Goal: Task Accomplishment & Management: Manage account settings

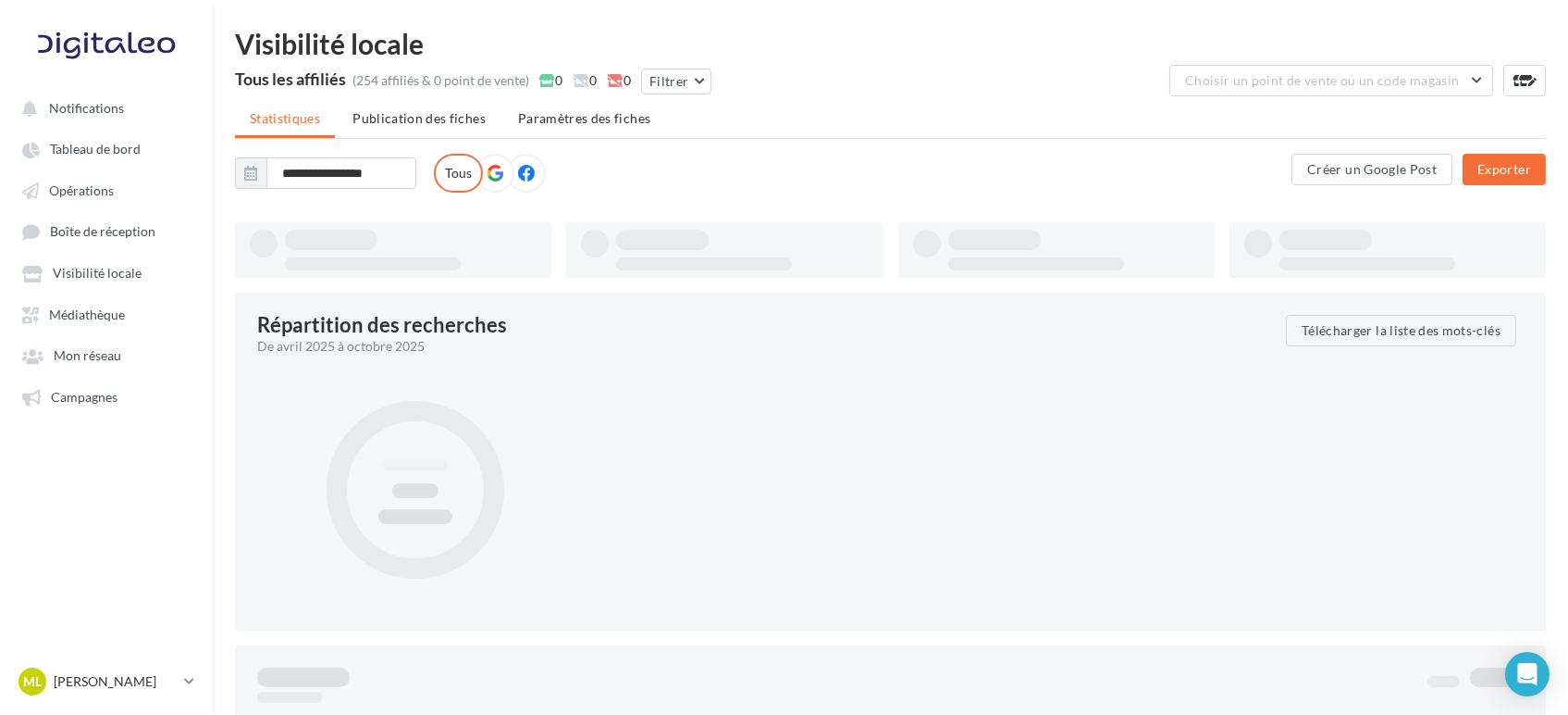
type input "**********"
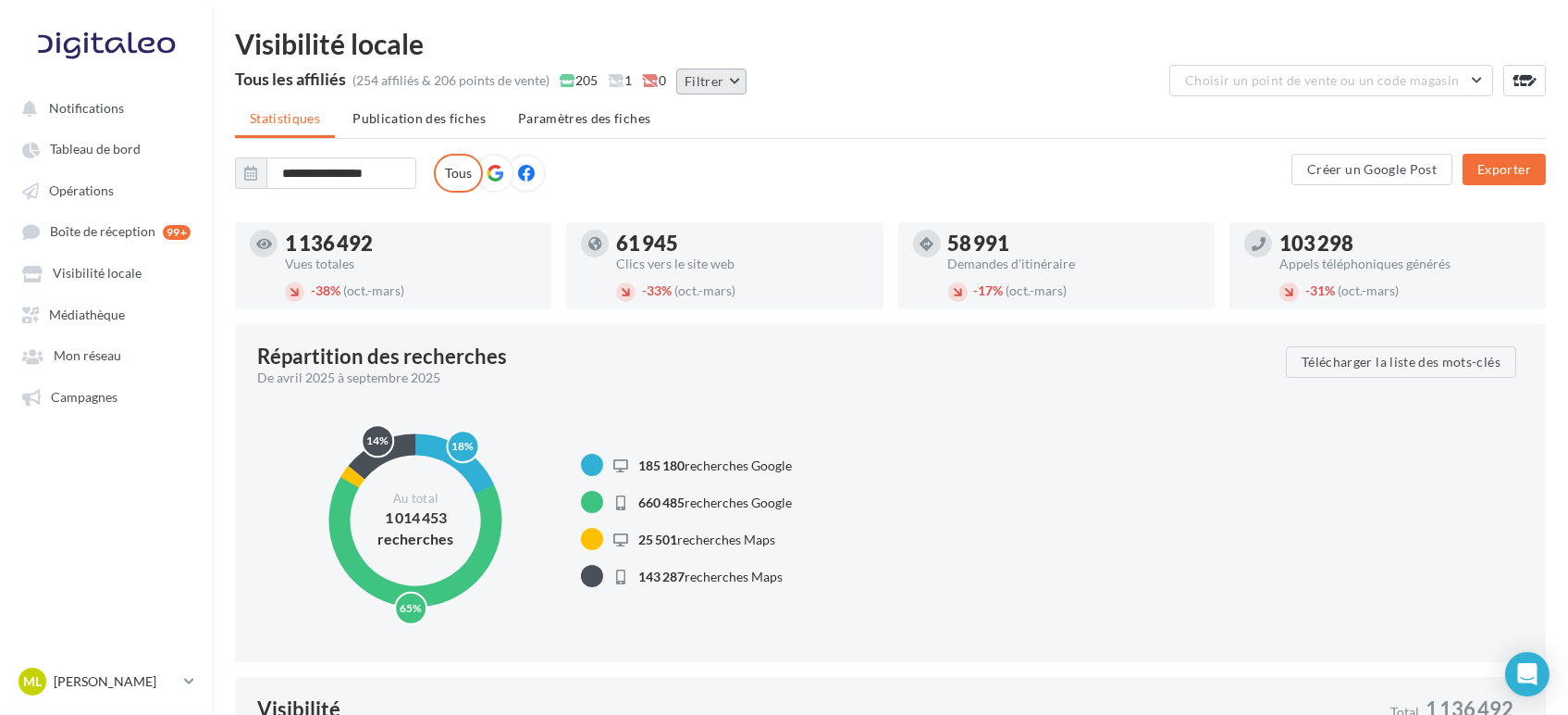
click at [707, 91] on button "Filtrer" at bounding box center [712, 81] width 70 height 25
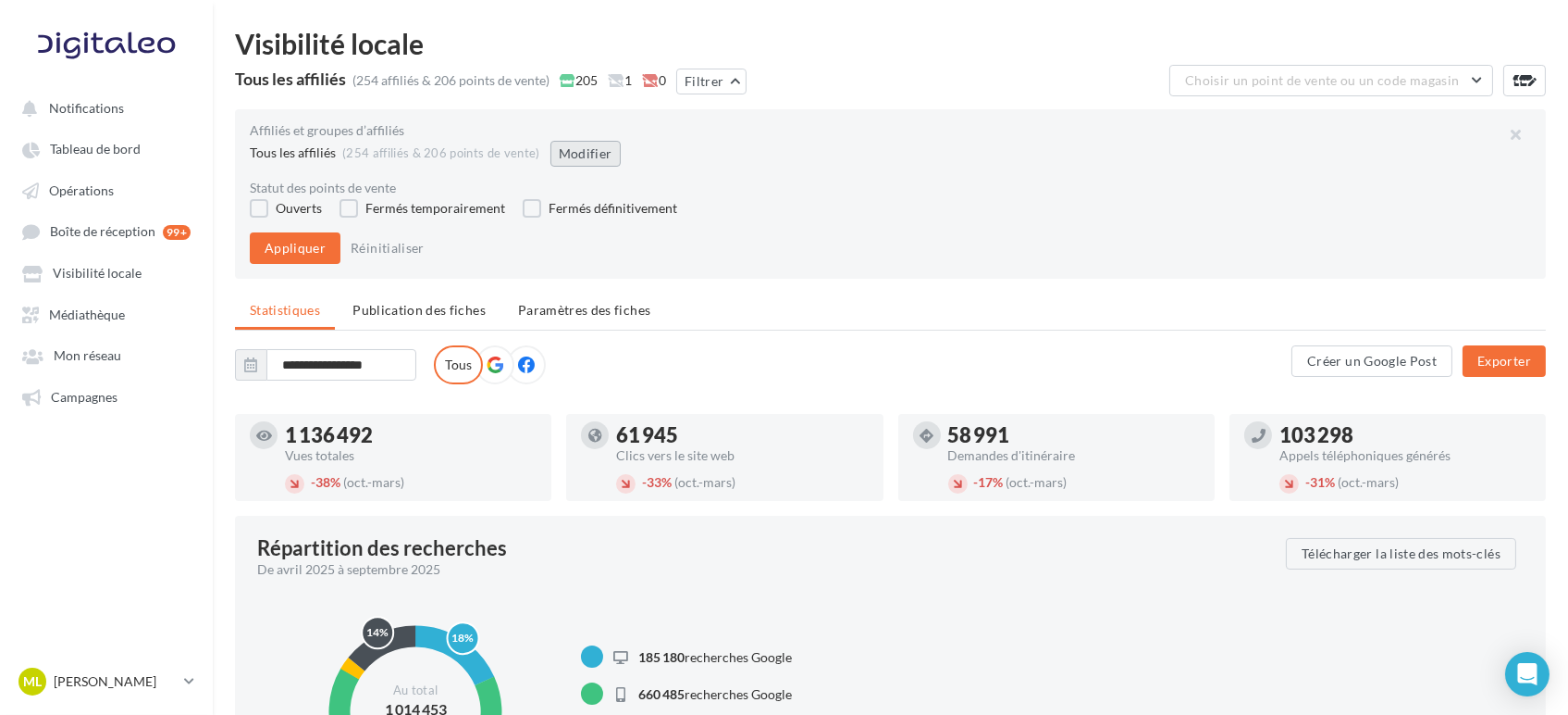
click at [586, 154] on button "Modifier" at bounding box center [585, 154] width 70 height 25
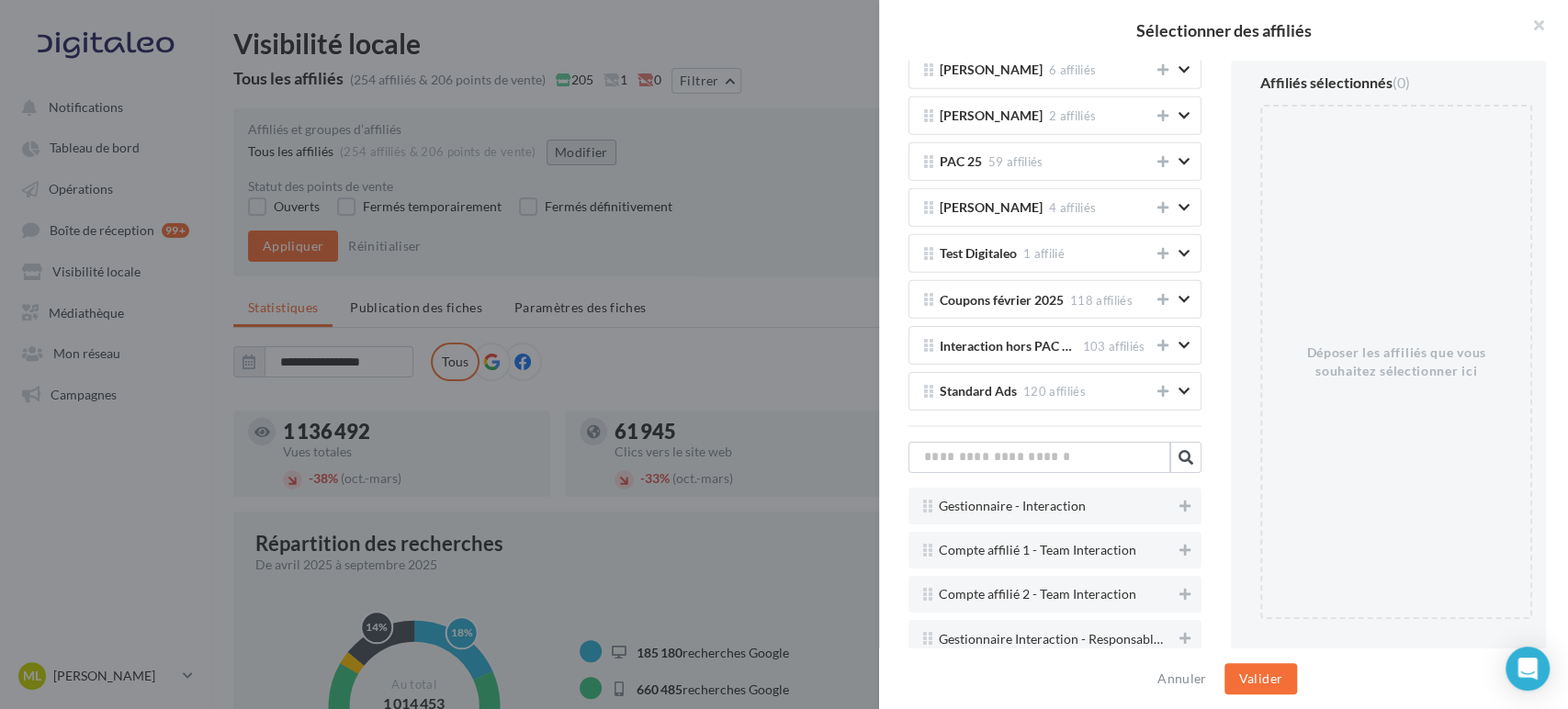
scroll to position [3802, 0]
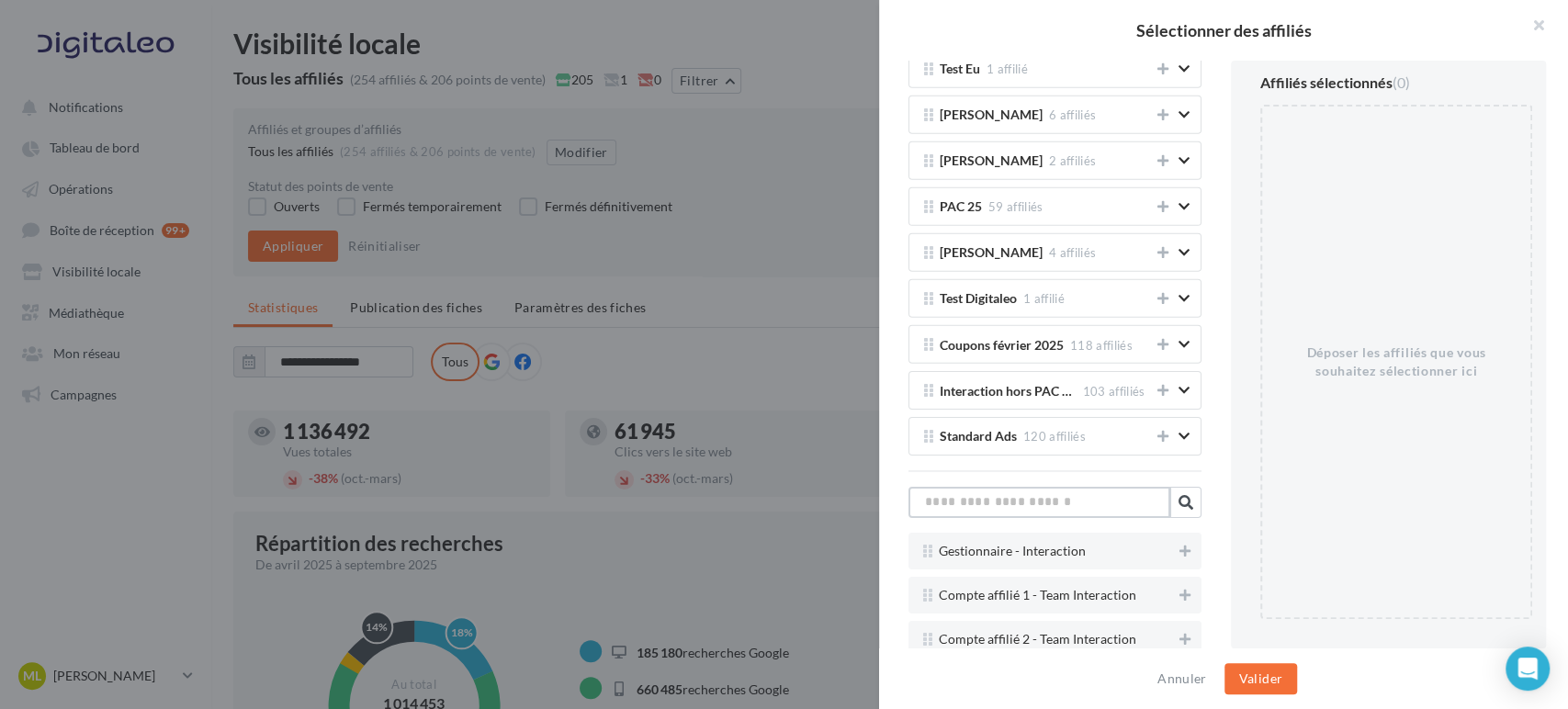
click at [1058, 487] on input "text" at bounding box center [1039, 502] width 261 height 31
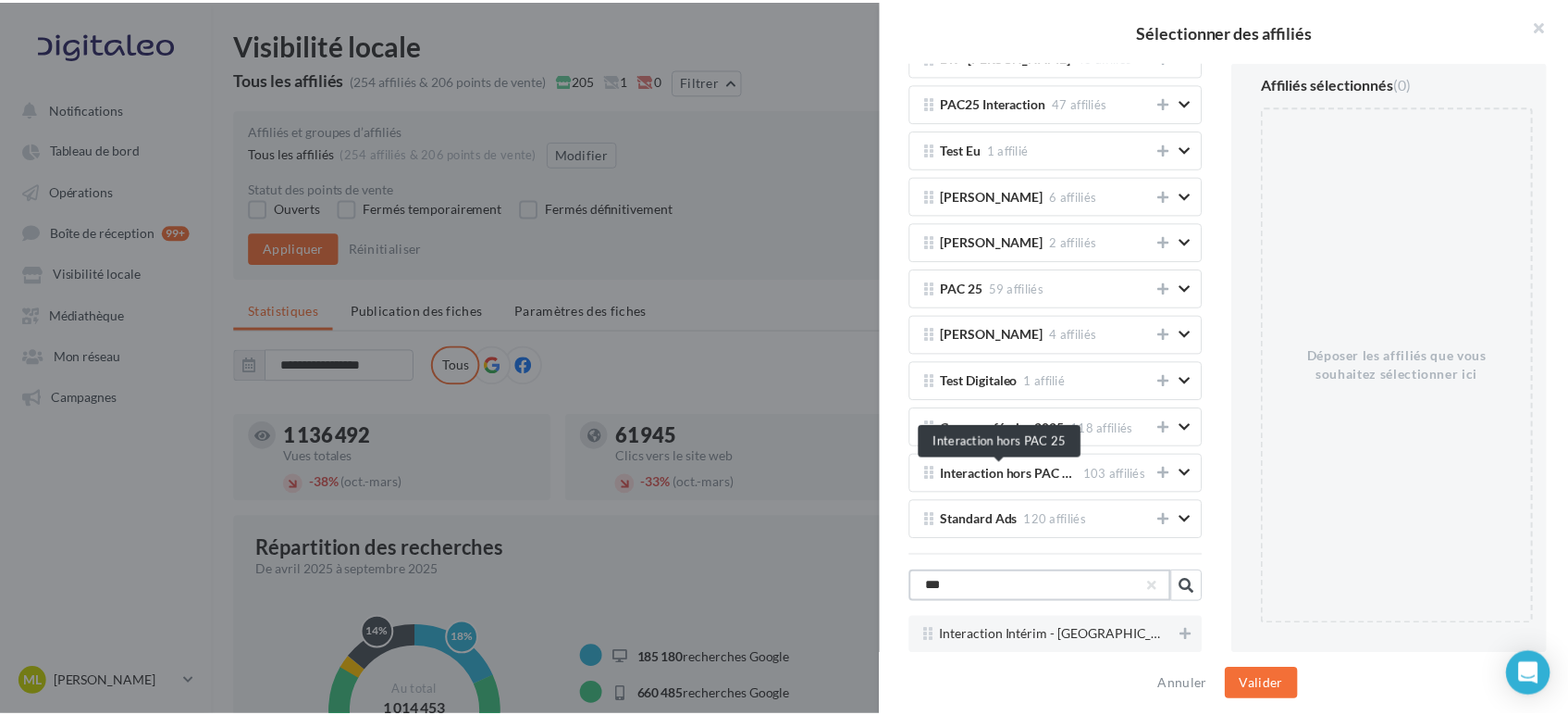
scroll to position [3734, 0]
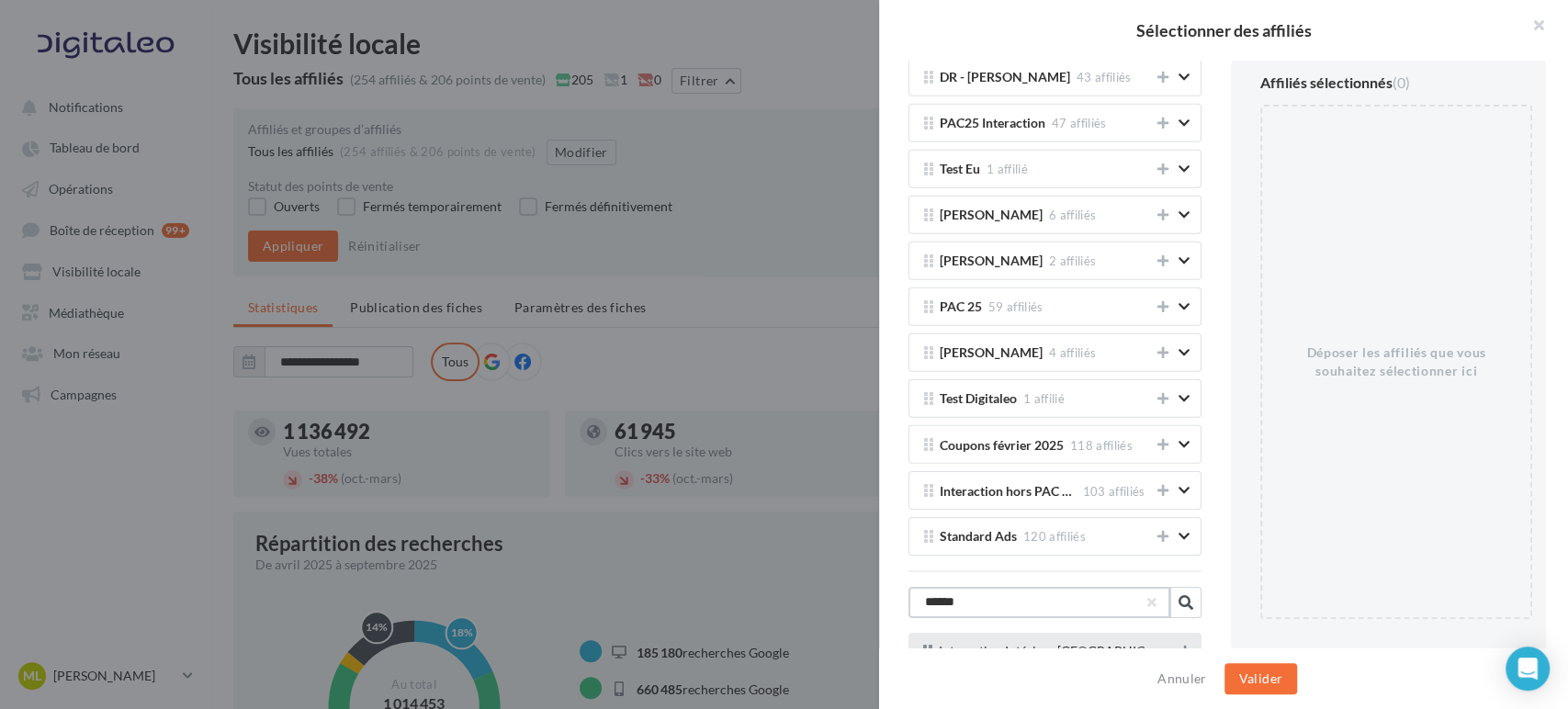
type input "******"
click at [1179, 645] on icon at bounding box center [1184, 651] width 11 height 13
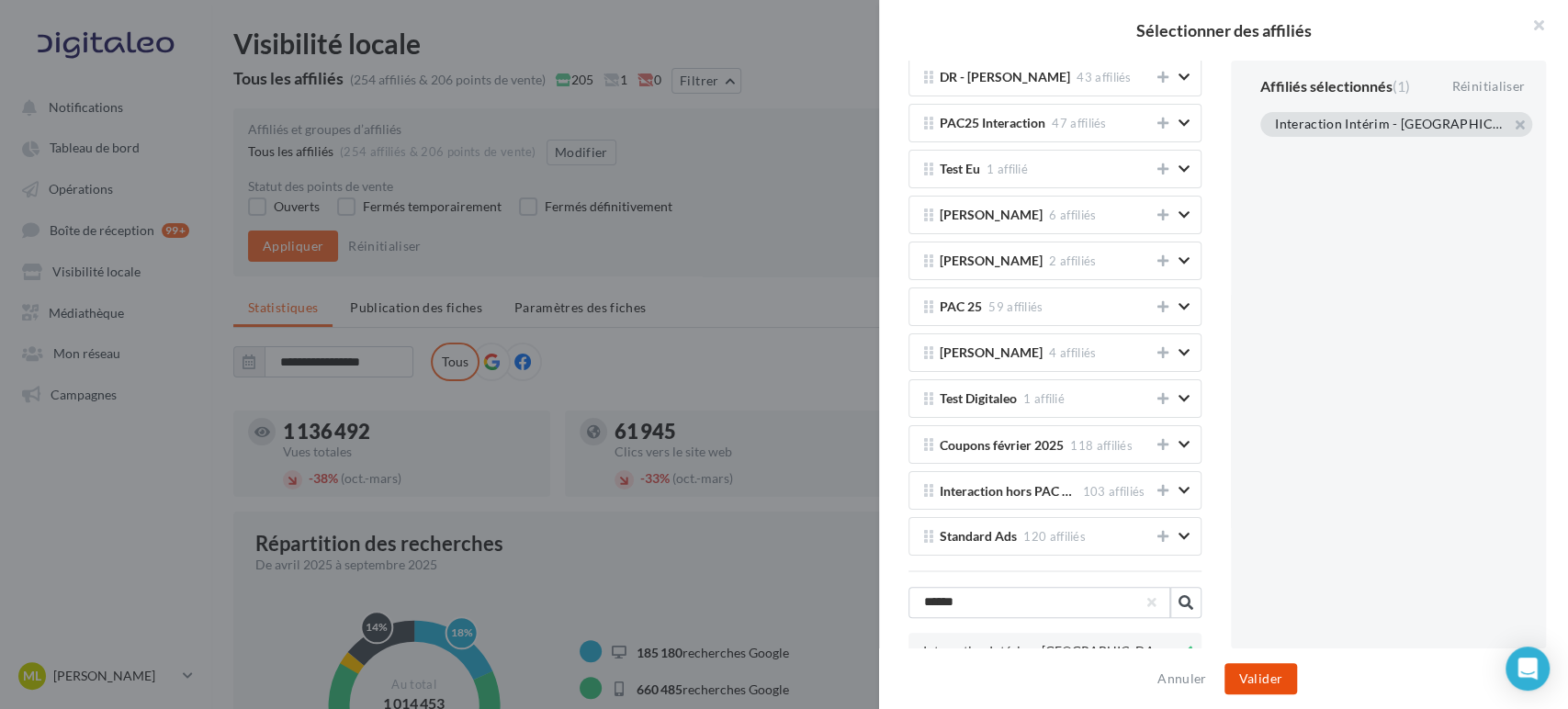
click at [1255, 672] on button "Valider" at bounding box center [1260, 679] width 73 height 31
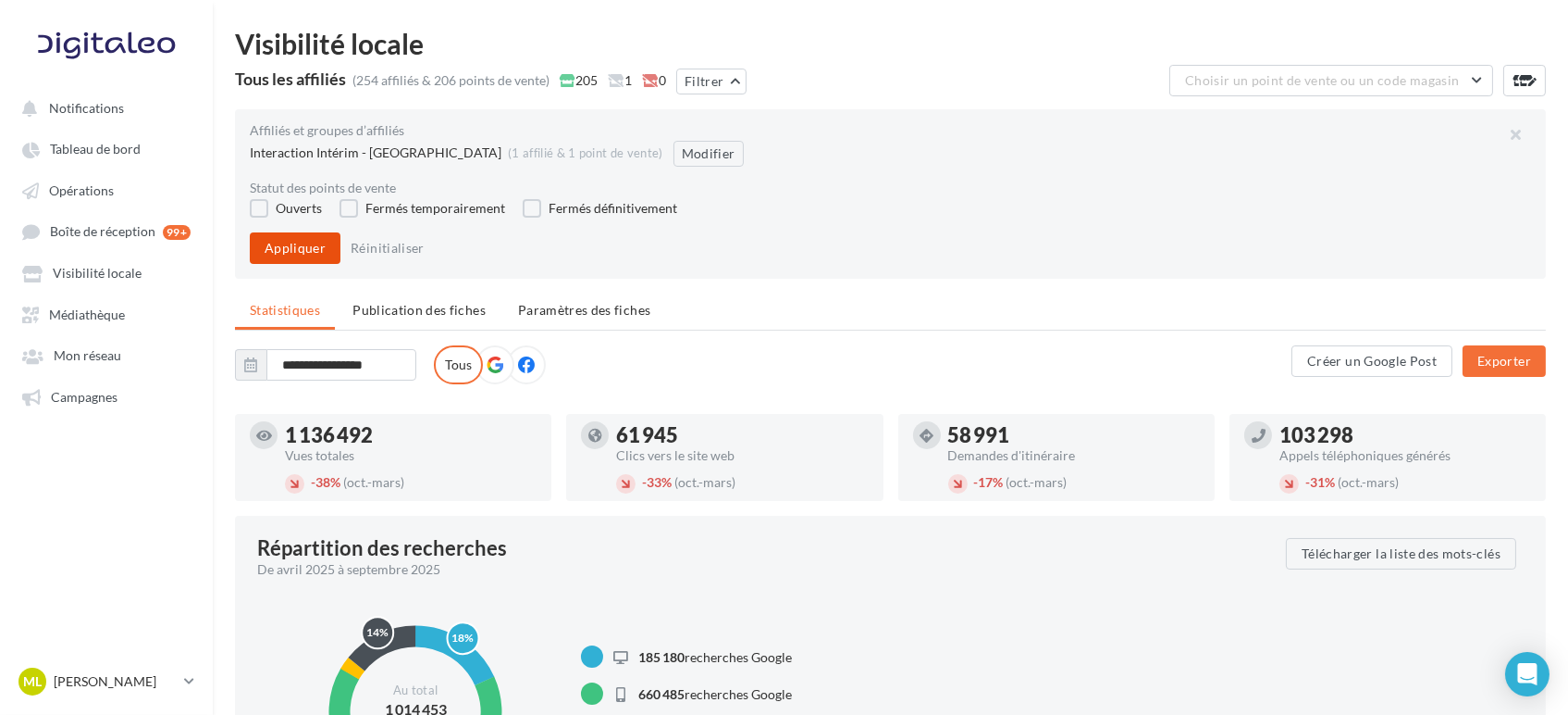
click at [277, 252] on button "Appliquer" at bounding box center [295, 248] width 91 height 31
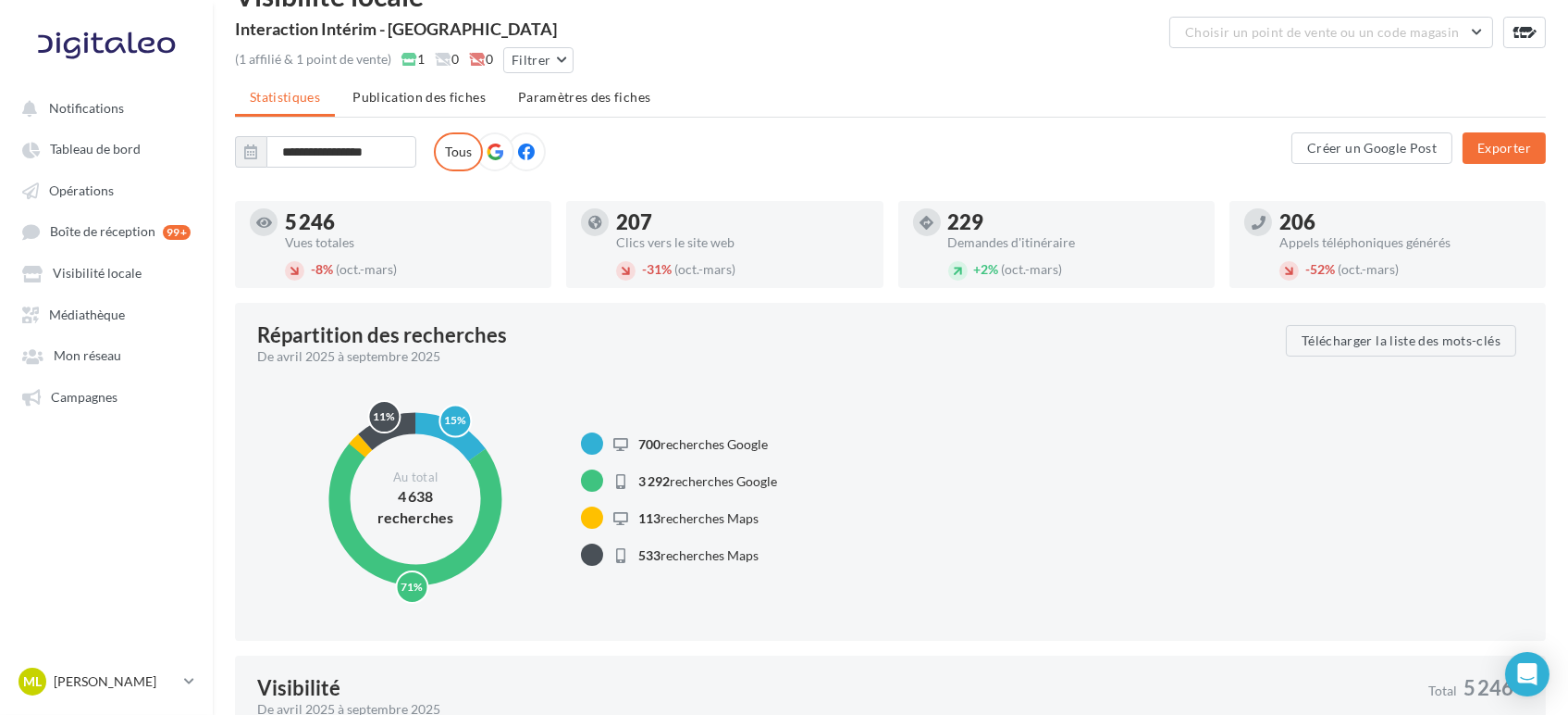
scroll to position [0, 0]
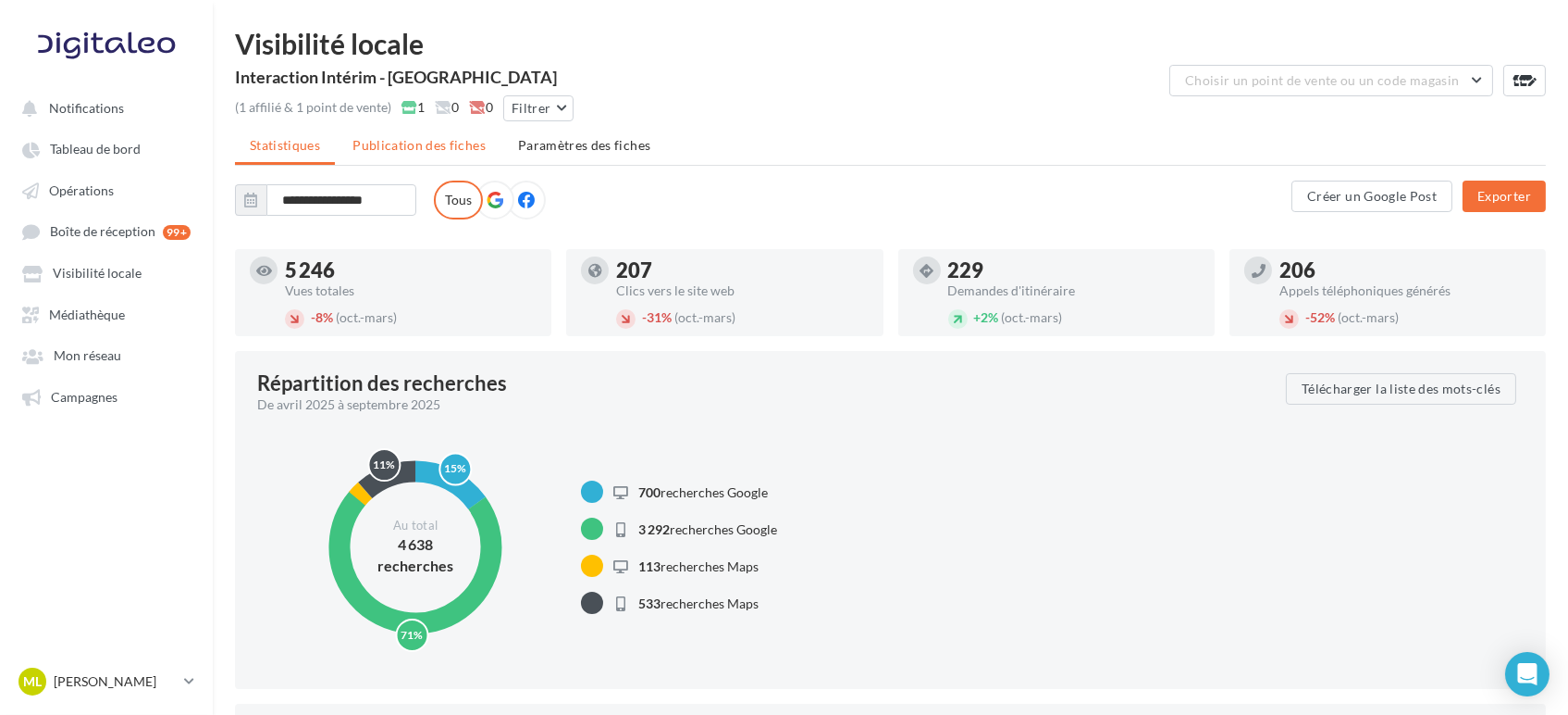
click at [431, 137] on span "Publication des fiches" at bounding box center [419, 145] width 133 height 16
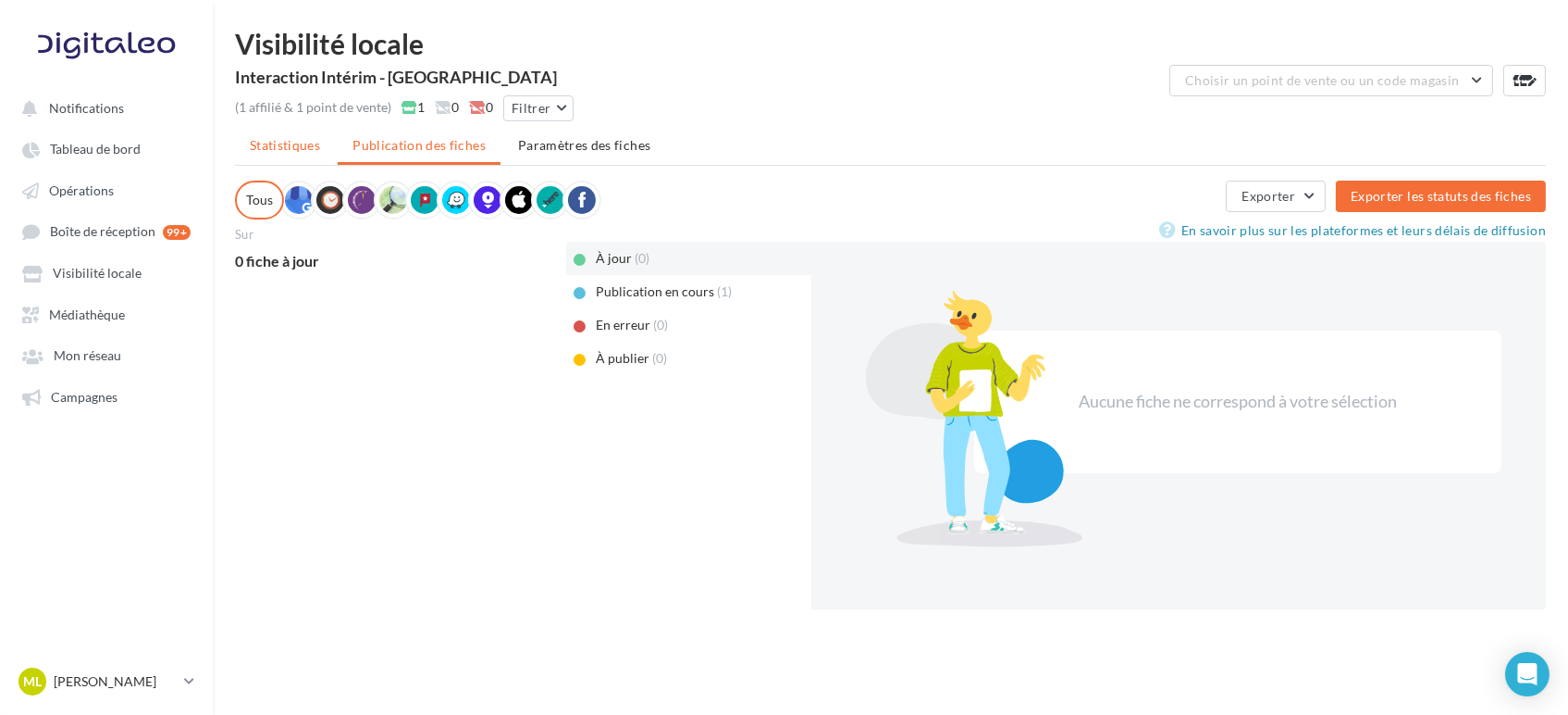
click at [283, 137] on span "Statistiques" at bounding box center [285, 145] width 70 height 16
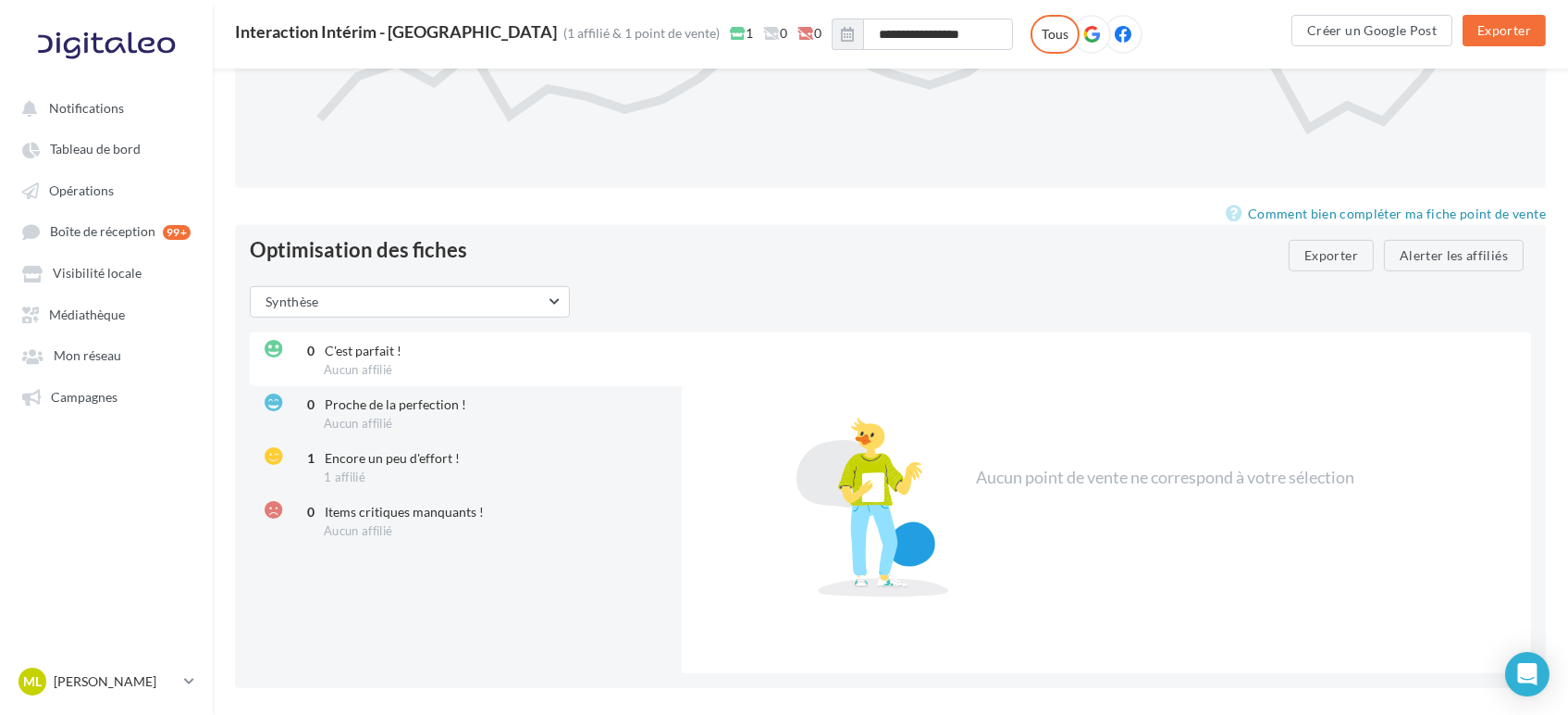
scroll to position [1955, 0]
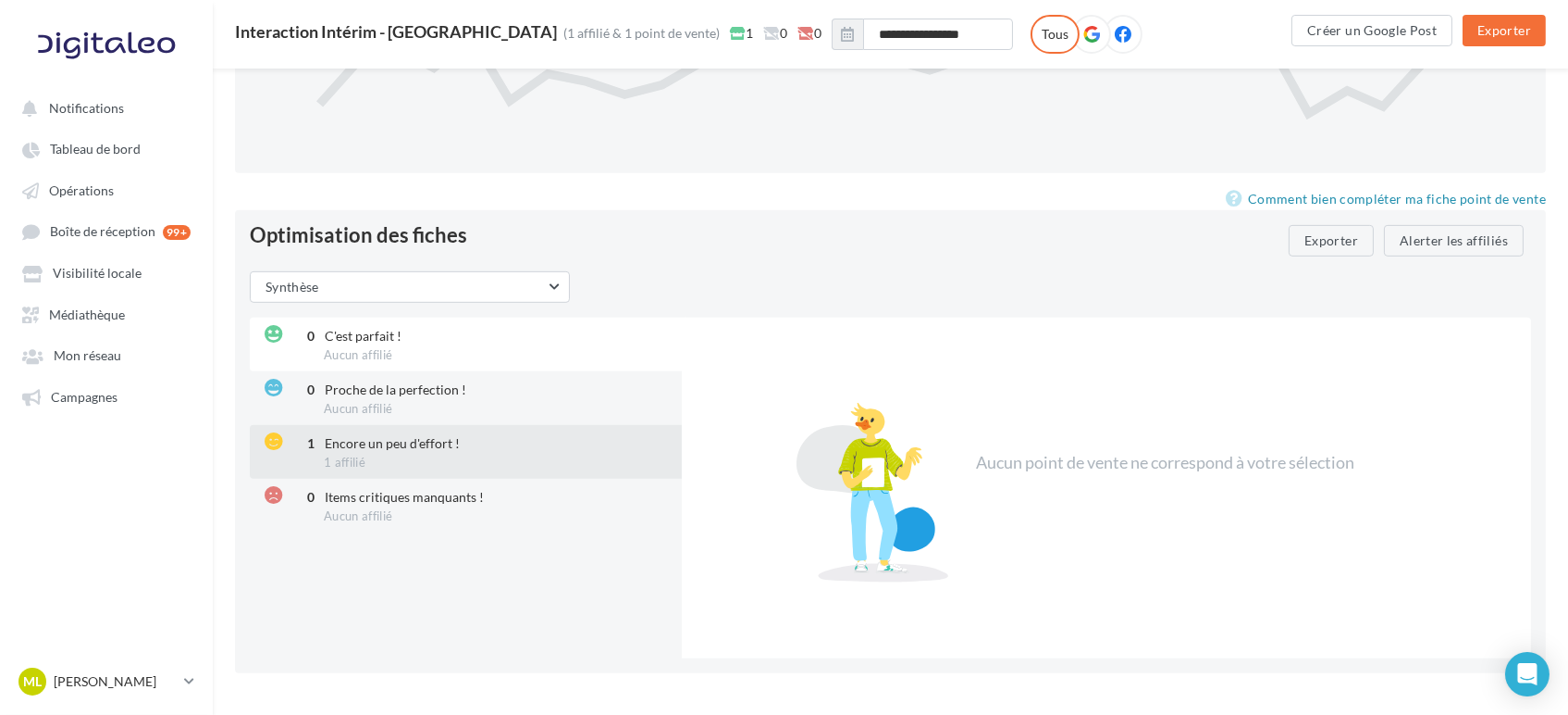
click at [361, 425] on div "1 Encore un peu d'effort ! 1 affilié" at bounding box center [467, 452] width 436 height 54
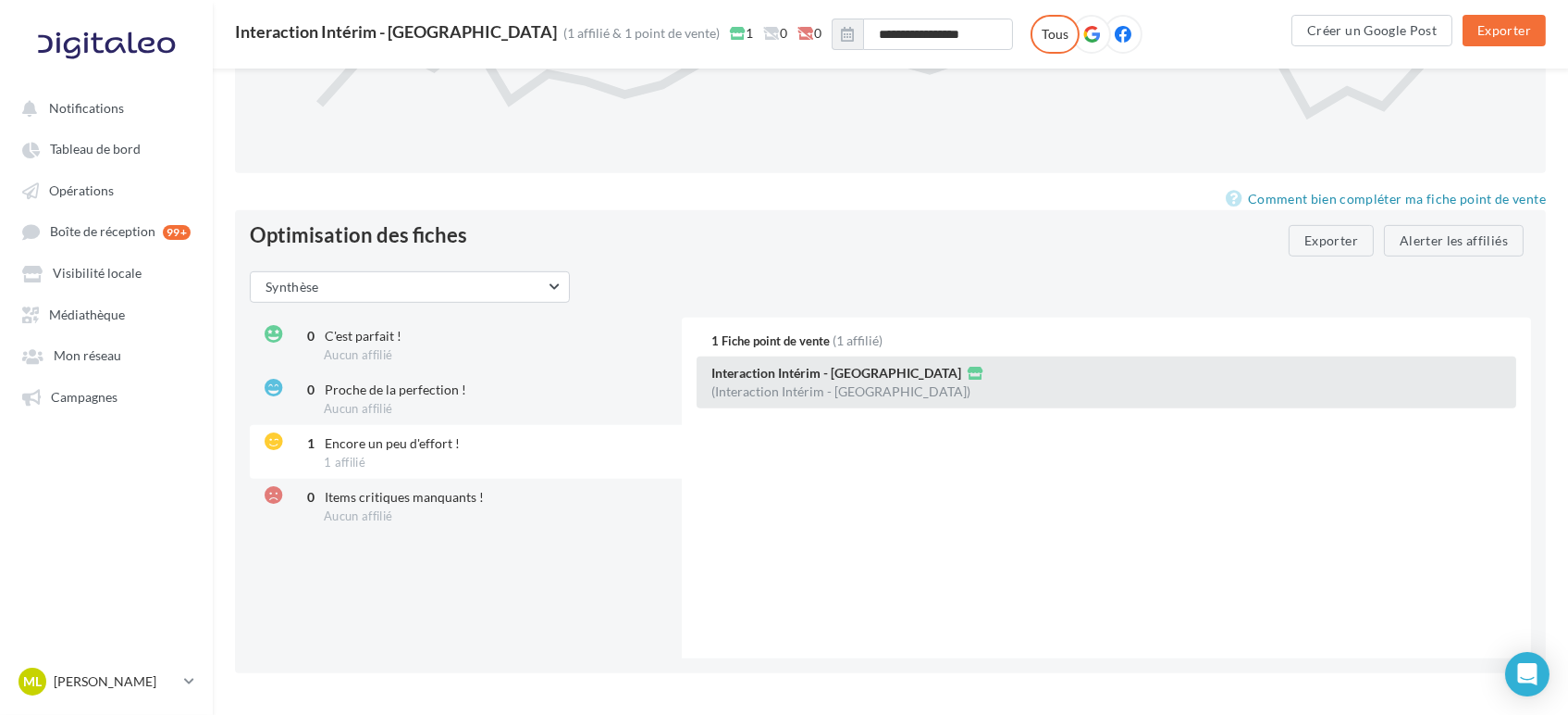
click at [1039, 357] on div "Interaction Intérim - [GEOGRAPHIC_DATA] (Interaction Intérim - [GEOGRAPHIC_DATA…" at bounding box center [1107, 382] width 820 height 52
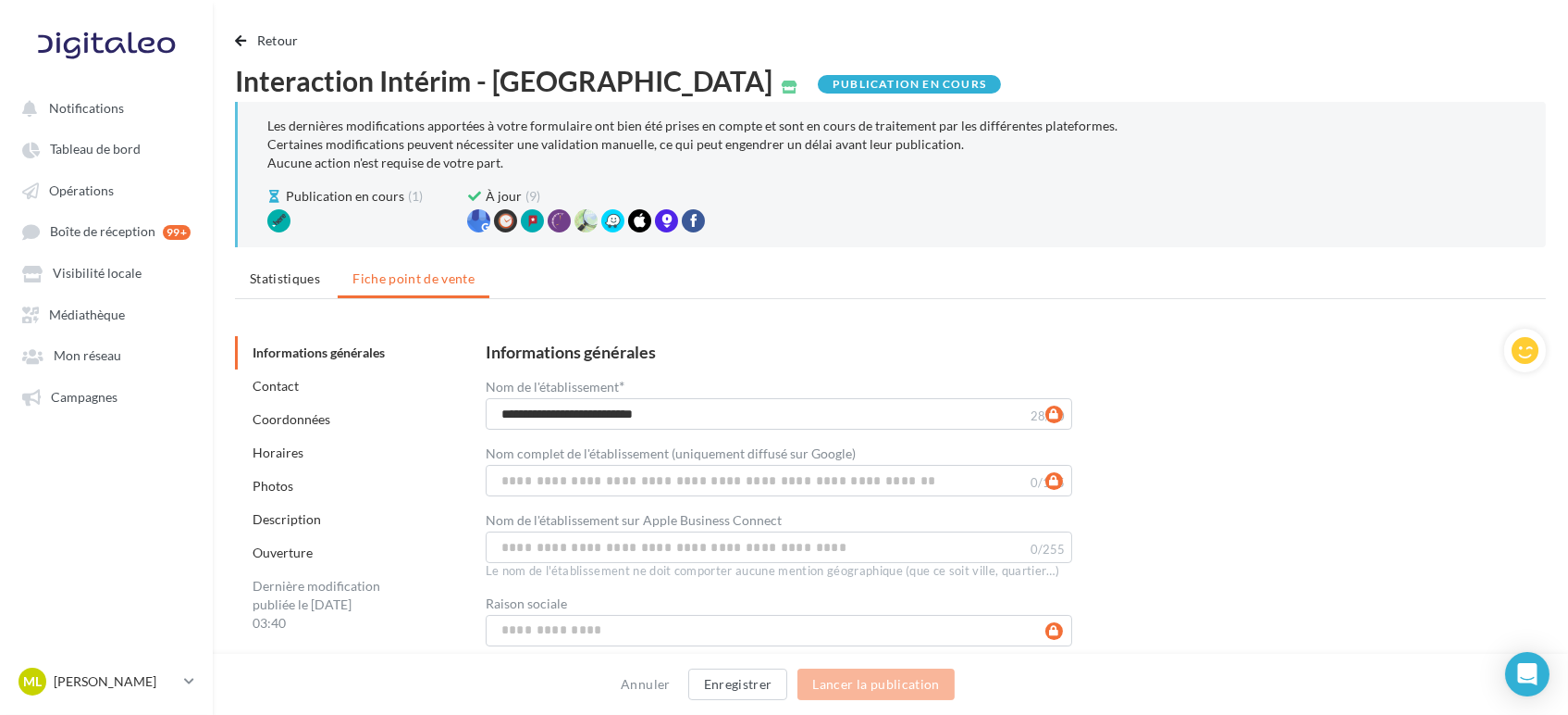
click at [297, 552] on link "Ouverture" at bounding box center [282, 552] width 60 height 16
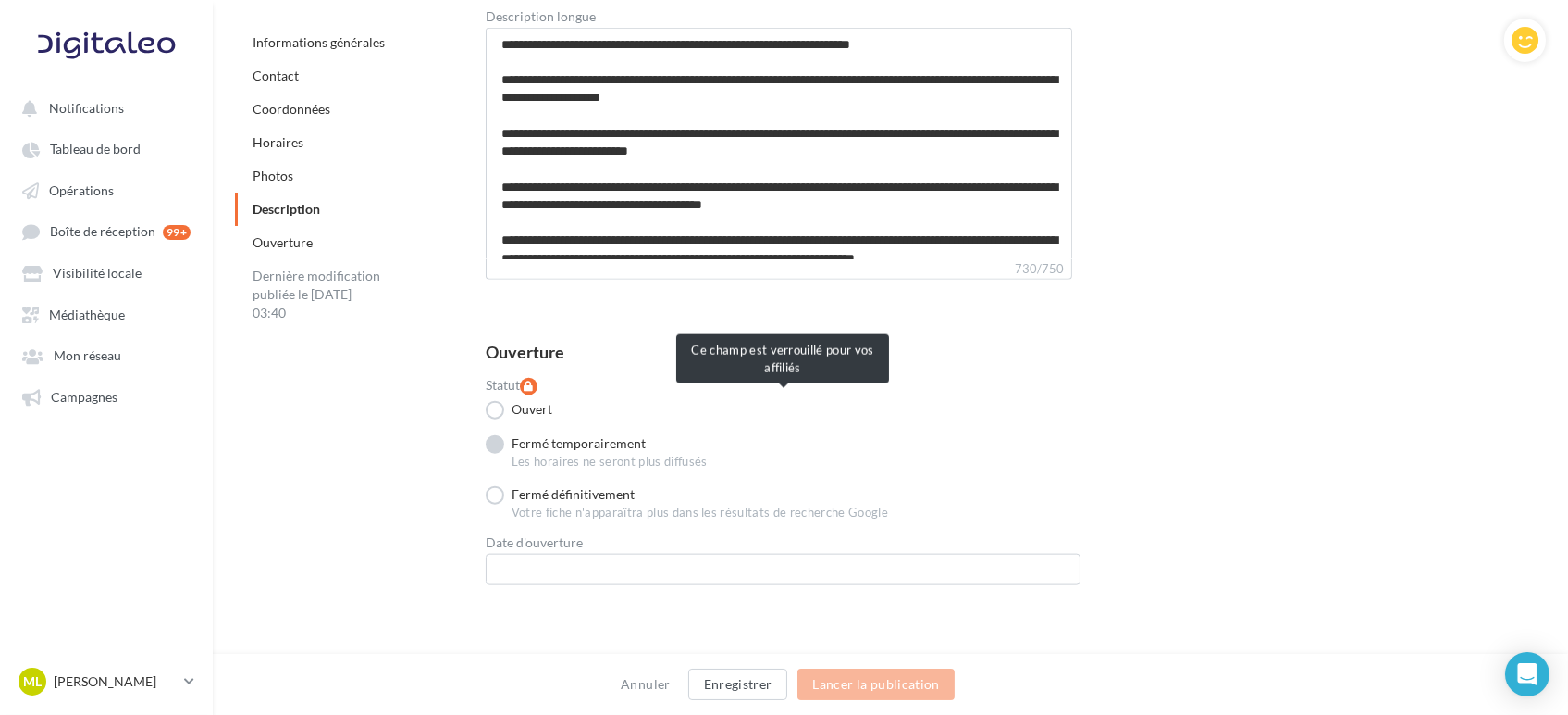
click at [577, 435] on label "Fermé temporairement" at bounding box center [566, 444] width 161 height 19
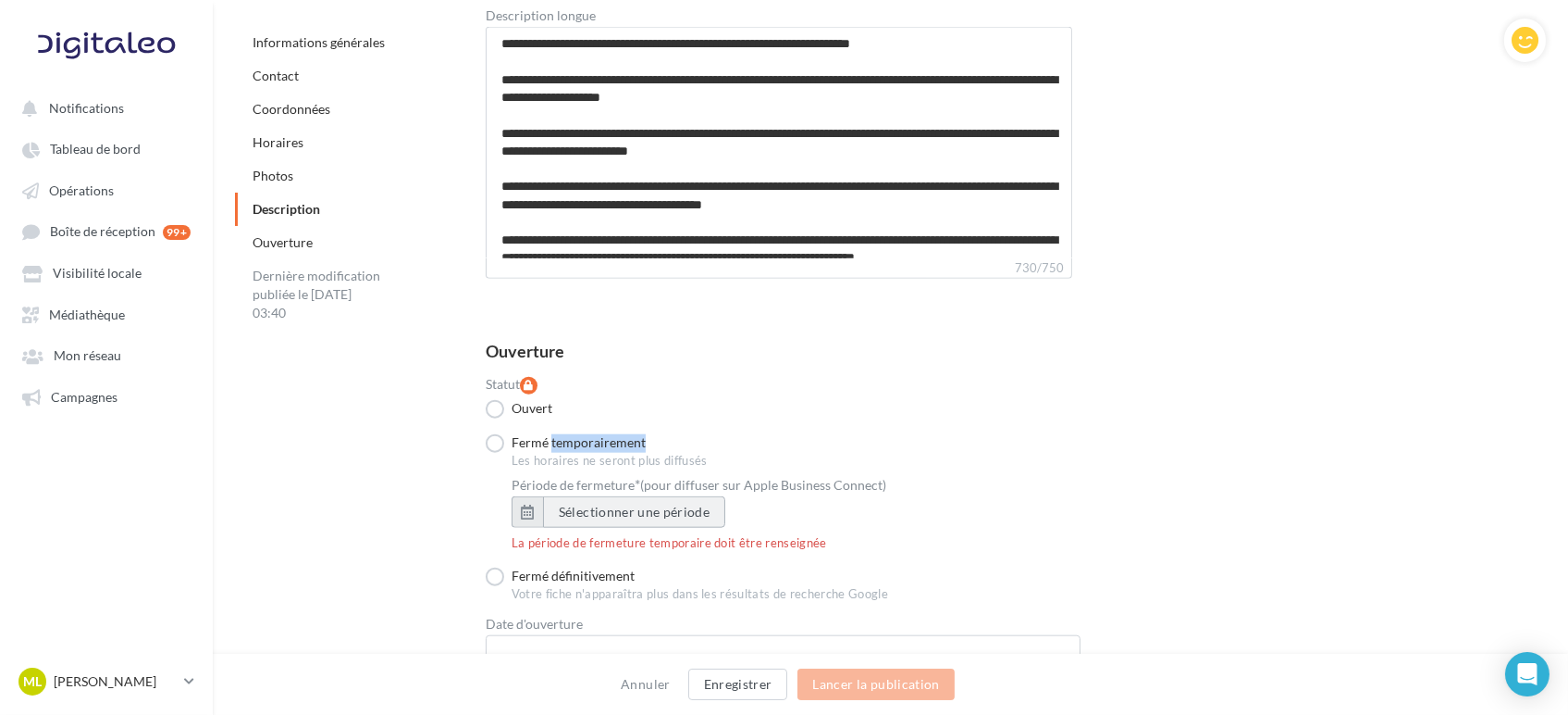
click at [591, 503] on button "Sélectionner une période" at bounding box center [634, 512] width 182 height 31
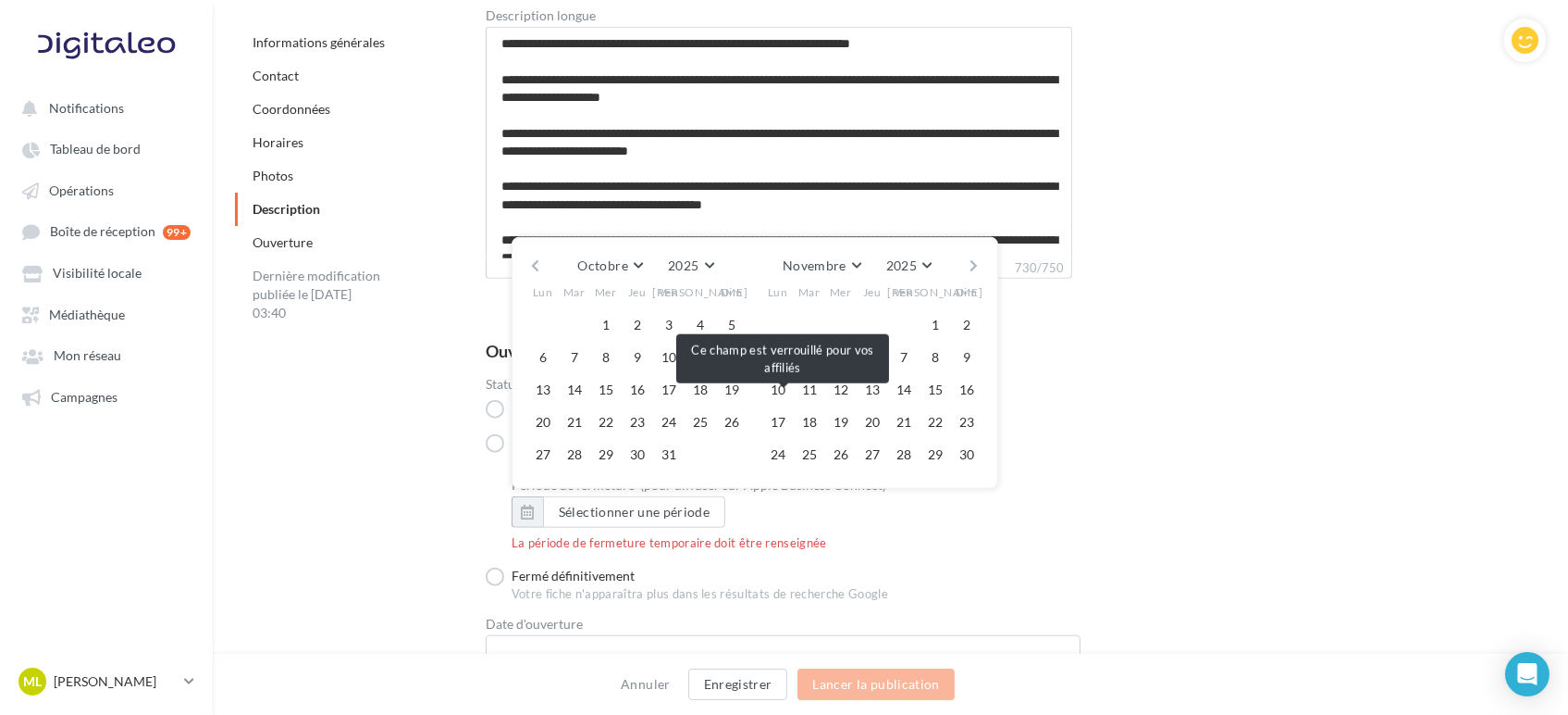
click at [975, 259] on button "button" at bounding box center [974, 265] width 16 height 25
click at [847, 449] on button "31" at bounding box center [841, 454] width 27 height 27
click at [844, 444] on button "31" at bounding box center [841, 454] width 27 height 27
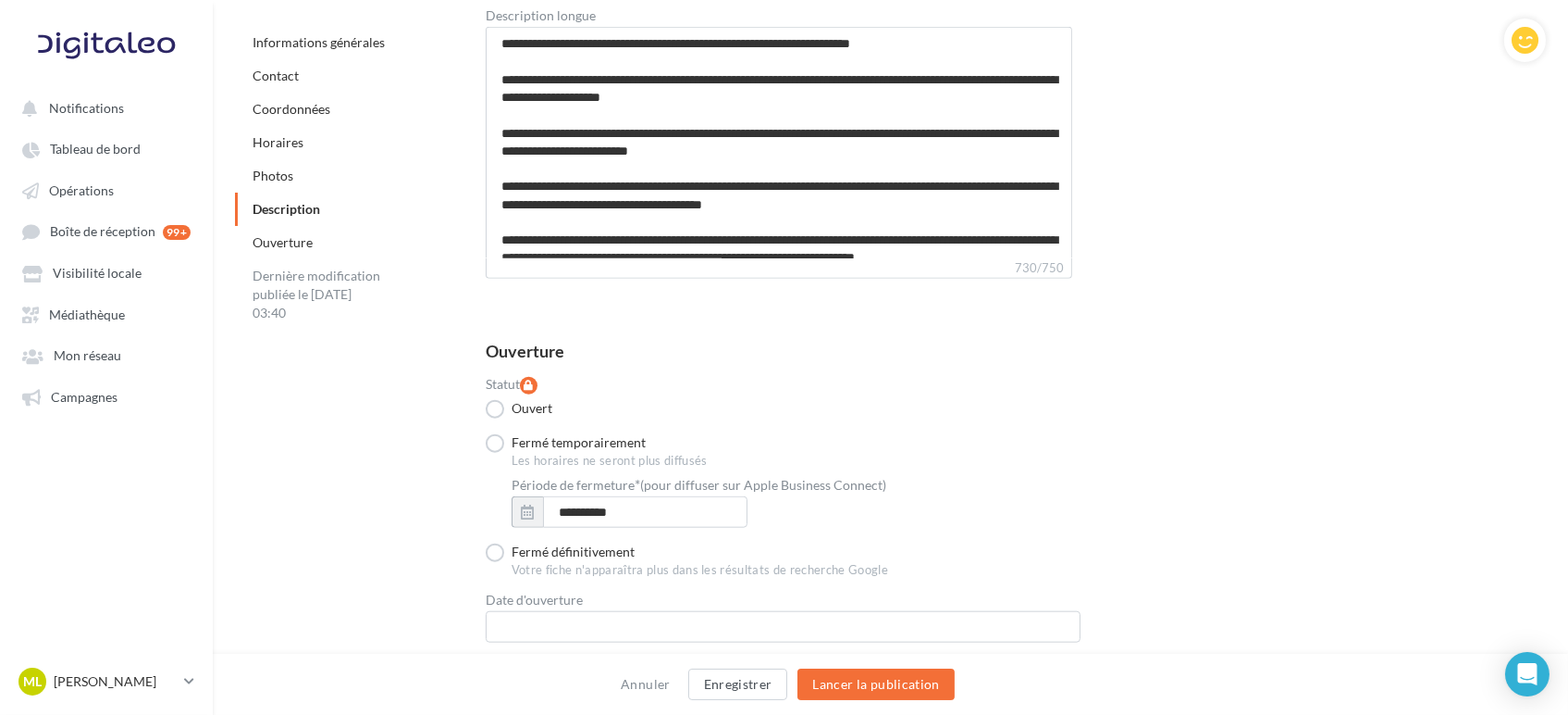
click at [1109, 492] on div "**********" at bounding box center [1008, 517] width 1045 height 280
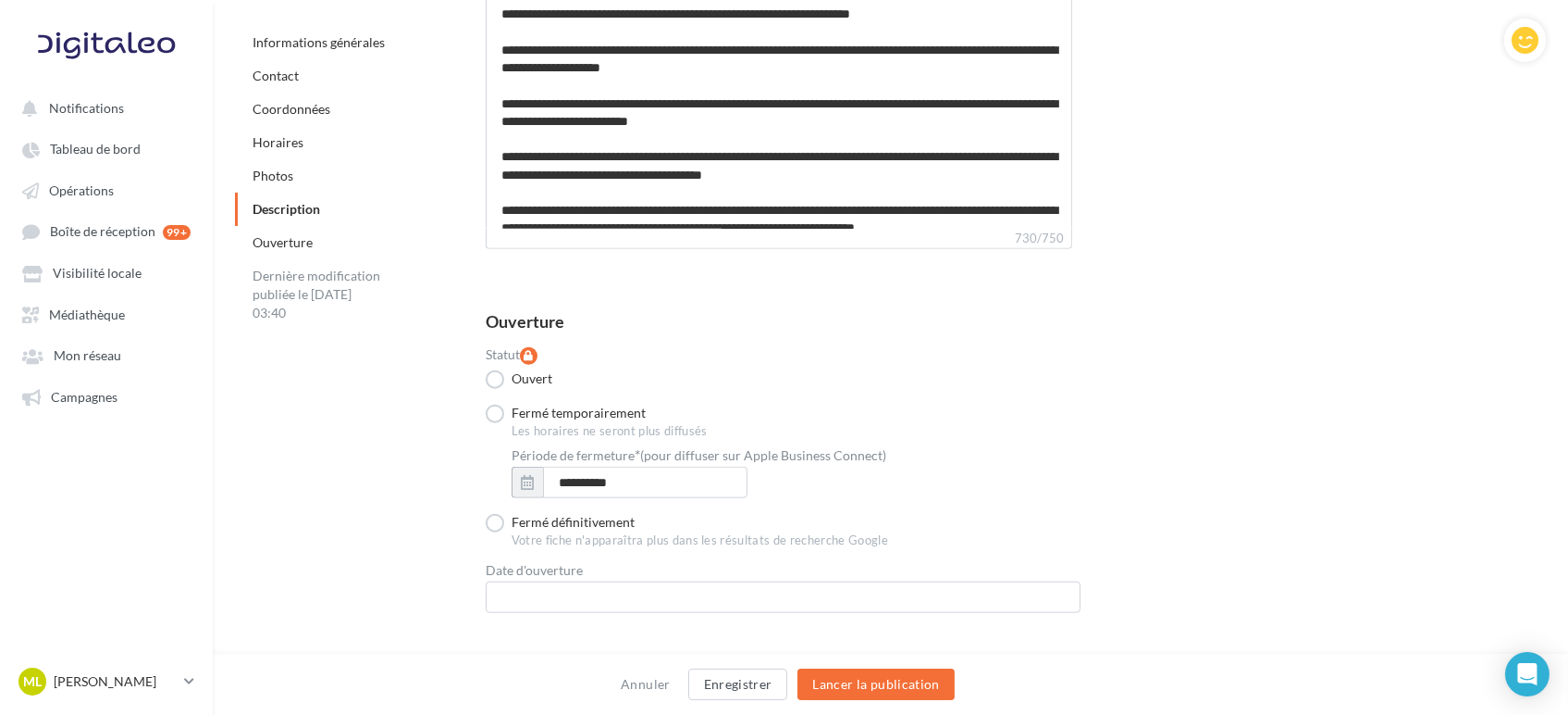
scroll to position [3978, 0]
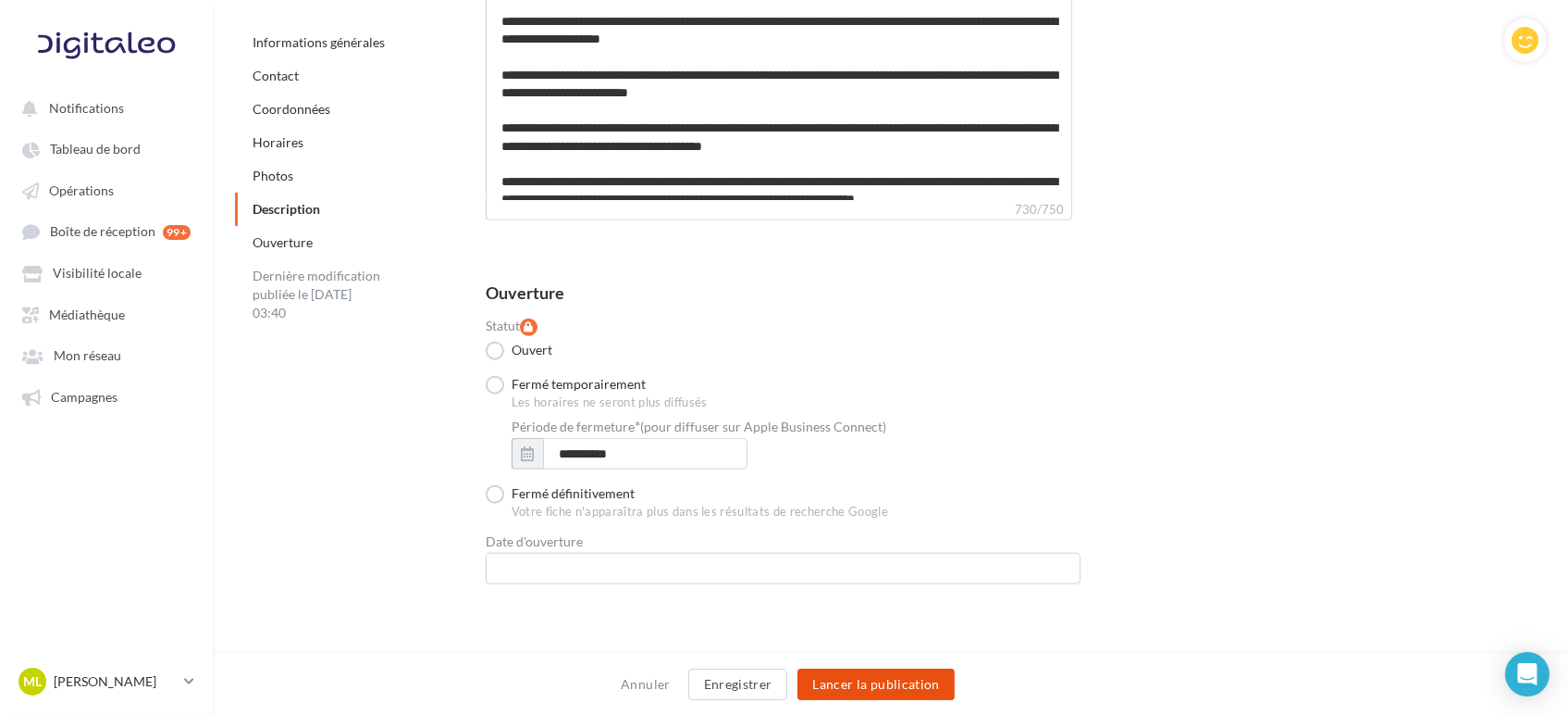
click at [910, 690] on button "Lancer la publication" at bounding box center [876, 685] width 157 height 31
click at [909, 685] on button "Lancer la publication" at bounding box center [876, 685] width 157 height 31
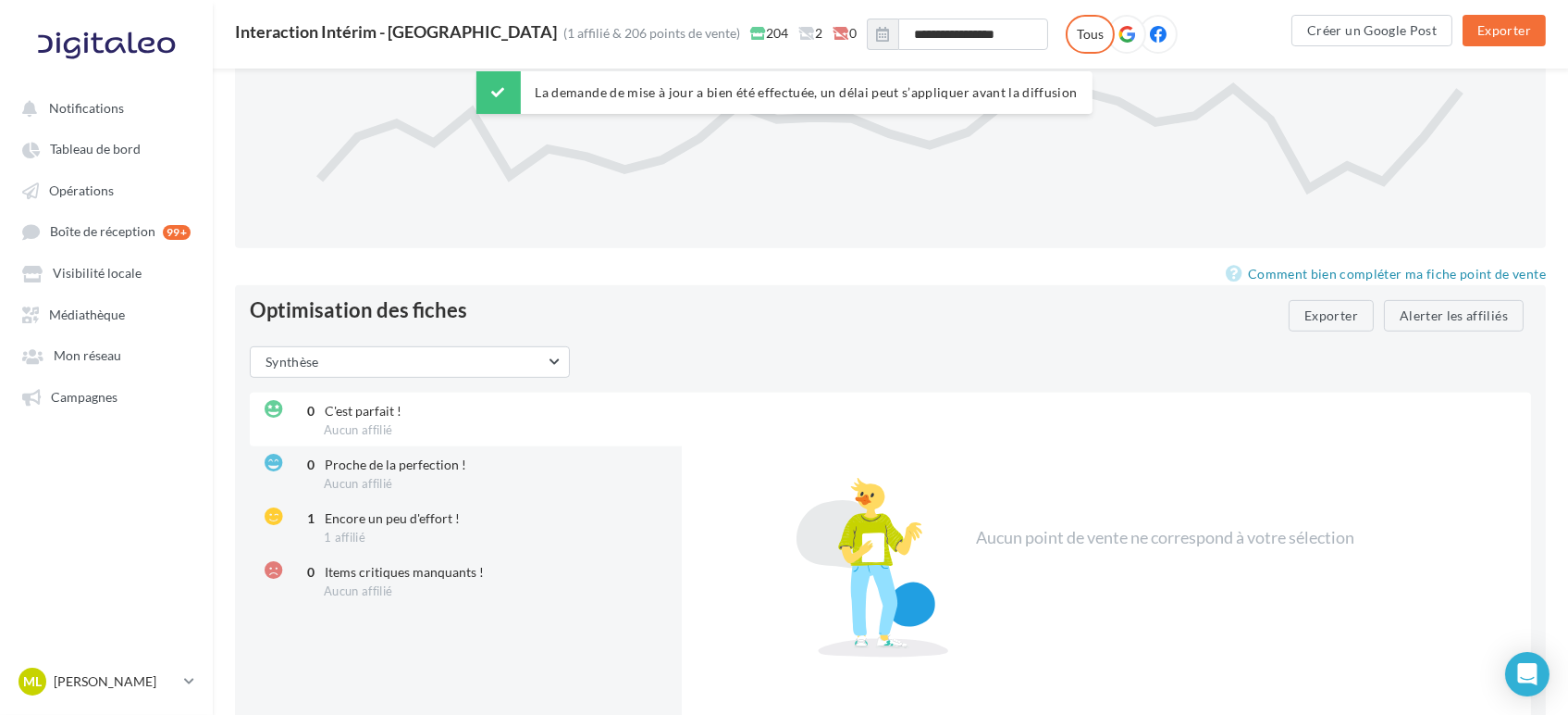
scroll to position [1963, 0]
